Goal: Task Accomplishment & Management: Manage account settings

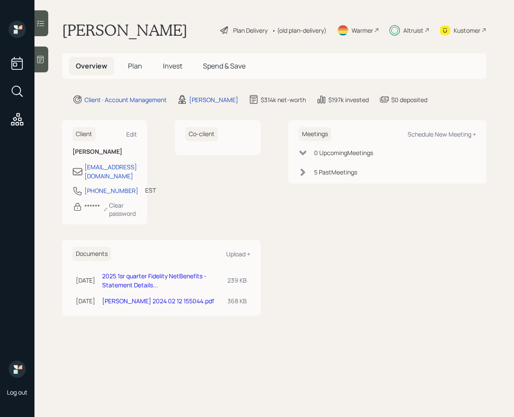
click at [176, 67] on span "Invest" at bounding box center [172, 65] width 19 height 9
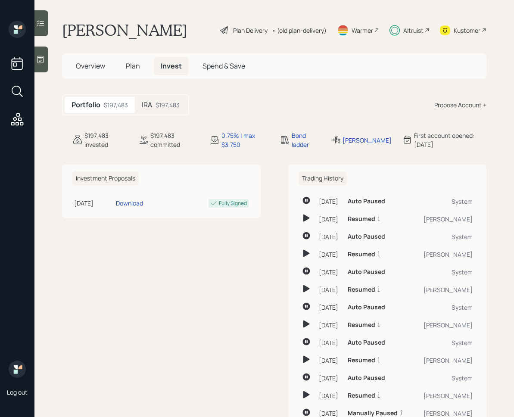
scroll to position [33, 0]
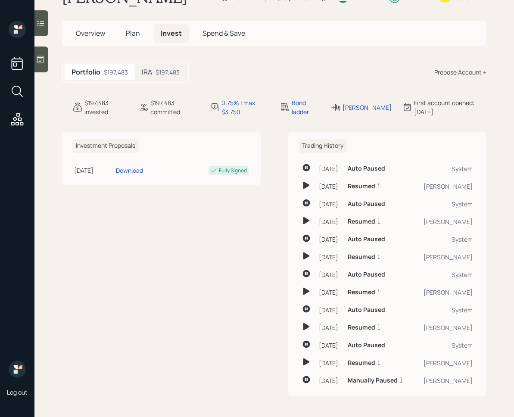
click at [45, 23] on div at bounding box center [41, 23] width 14 height 26
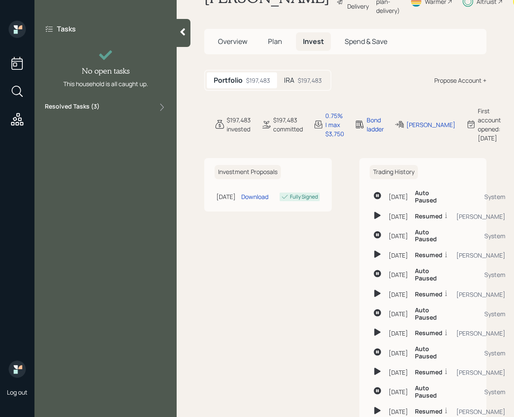
click at [109, 113] on div "Tasks No open tasks This household is all caught up. Resolved Tasks ( 3 )" at bounding box center [105, 68] width 142 height 95
click at [110, 105] on div "Resolved Tasks ( 3 )" at bounding box center [106, 107] width 122 height 10
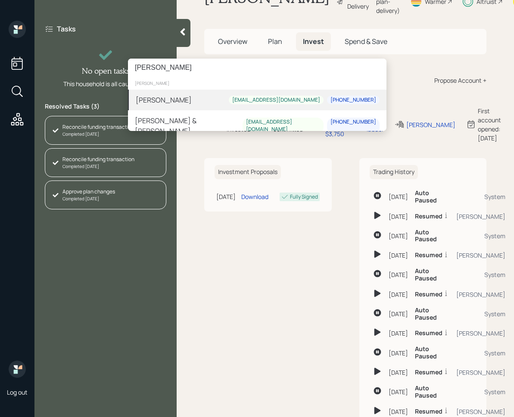
type input "[PERSON_NAME]"
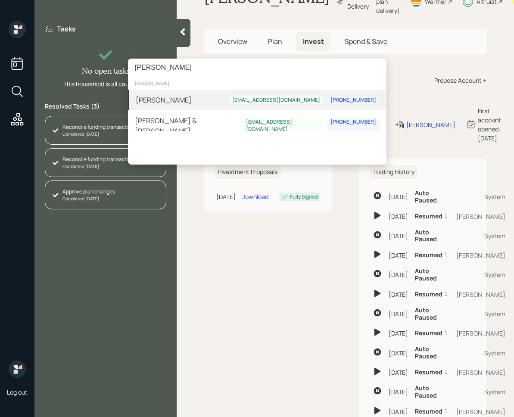
click at [174, 100] on div "[PERSON_NAME] [EMAIL_ADDRESS][DOMAIN_NAME] [PHONE_NUMBER]" at bounding box center [257, 100] width 259 height 21
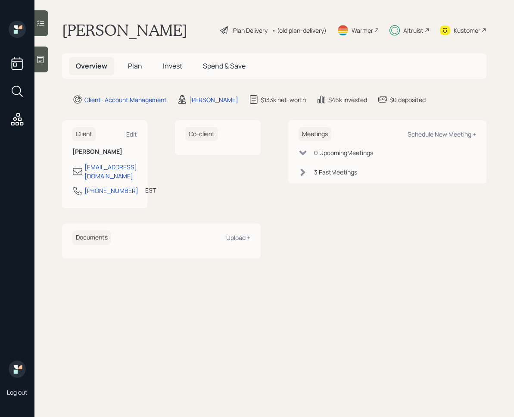
click at [44, 21] on icon at bounding box center [40, 23] width 7 height 6
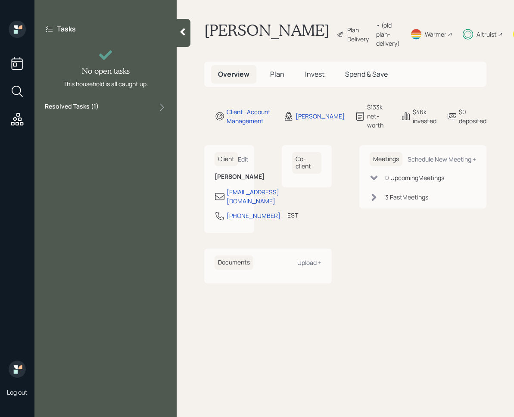
click at [135, 103] on div "Resolved Tasks ( 1 )" at bounding box center [106, 107] width 122 height 10
click at [137, 103] on div "Resolved Tasks ( 1 )" at bounding box center [106, 107] width 122 height 10
